Goal: Go to known website: Access a specific website the user already knows

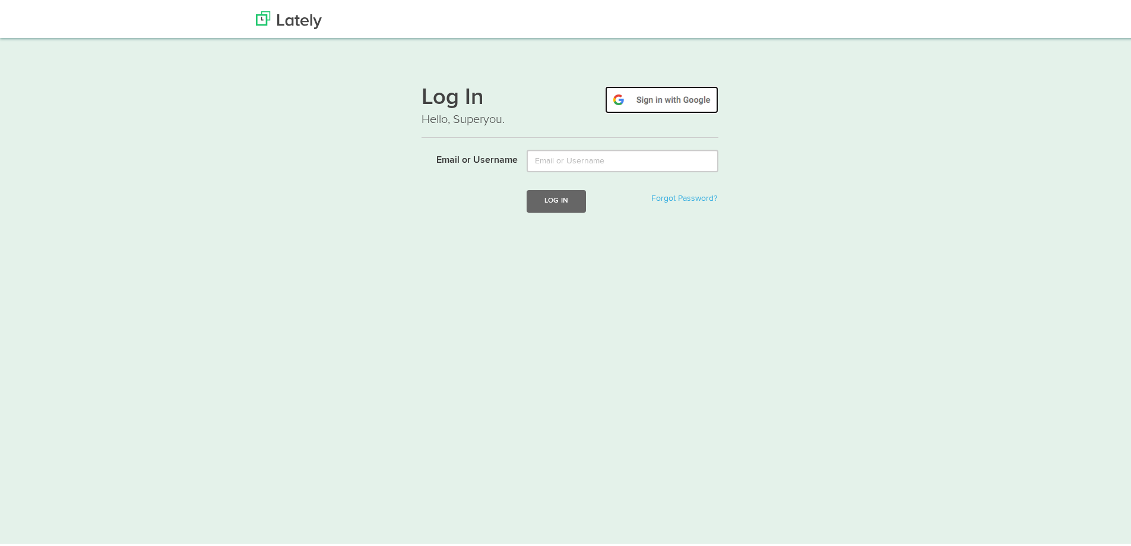
click at [664, 103] on img at bounding box center [661, 97] width 113 height 27
click at [664, 93] on img at bounding box center [661, 97] width 113 height 27
click at [316, 18] on img at bounding box center [289, 18] width 66 height 18
